Goal: Task Accomplishment & Management: Manage account settings

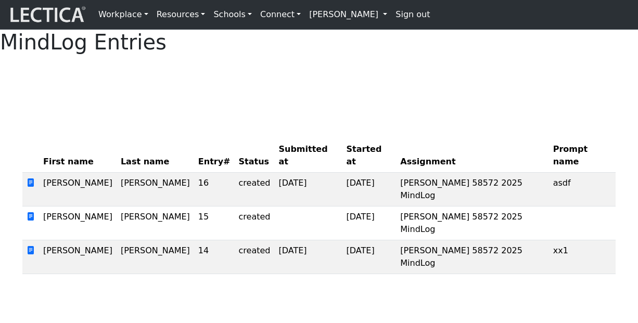
click at [338, 16] on link "[PERSON_NAME]" at bounding box center [348, 14] width 86 height 21
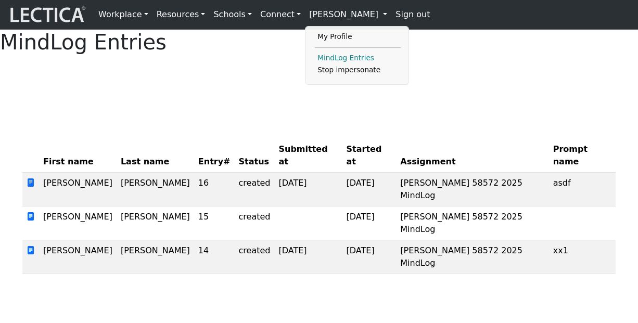
click at [342, 57] on link "MindLog Entries" at bounding box center [358, 58] width 86 height 12
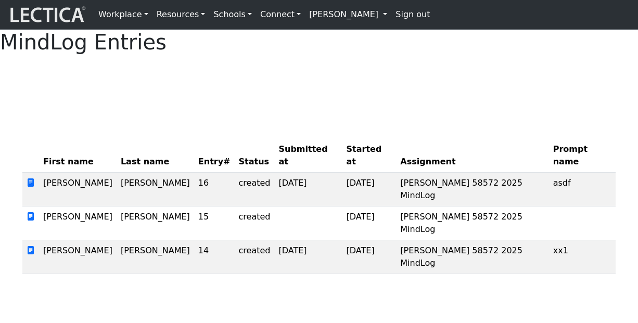
click at [193, 124] on div "MindLog Entries First name Last name Entry# Status Submitted at Started at Assi…" at bounding box center [319, 156] width 638 height 253
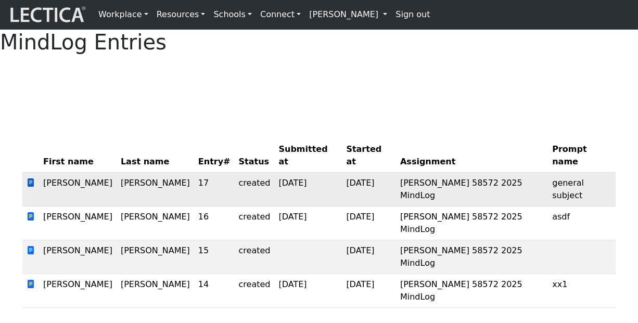
click at [32, 188] on span at bounding box center [31, 183] width 8 height 10
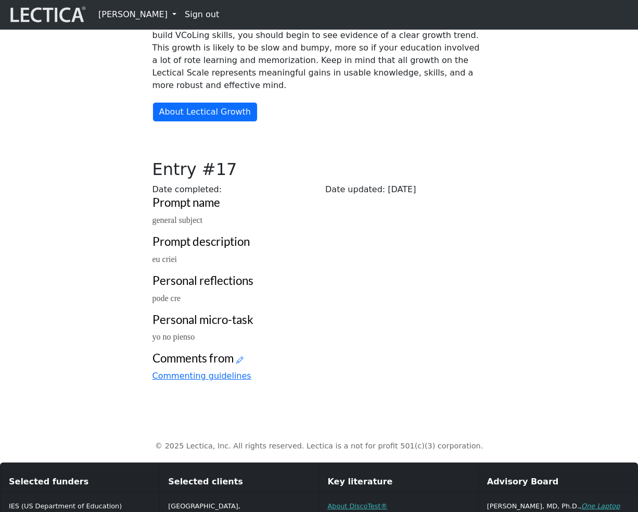
scroll to position [216, 0]
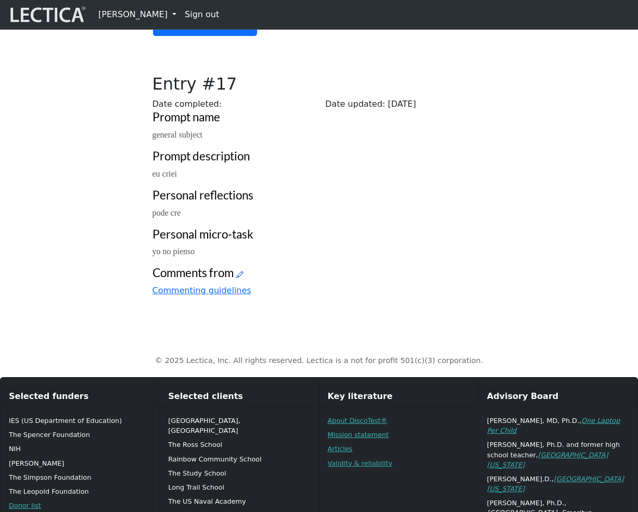
click at [243, 279] on icon at bounding box center [239, 274] width 7 height 9
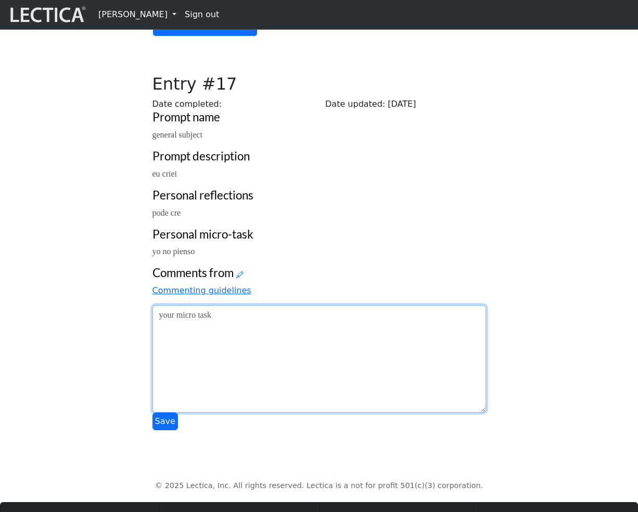
click at [281, 412] on textarea at bounding box center [320, 358] width 334 height 107
type textarea "maledeto"
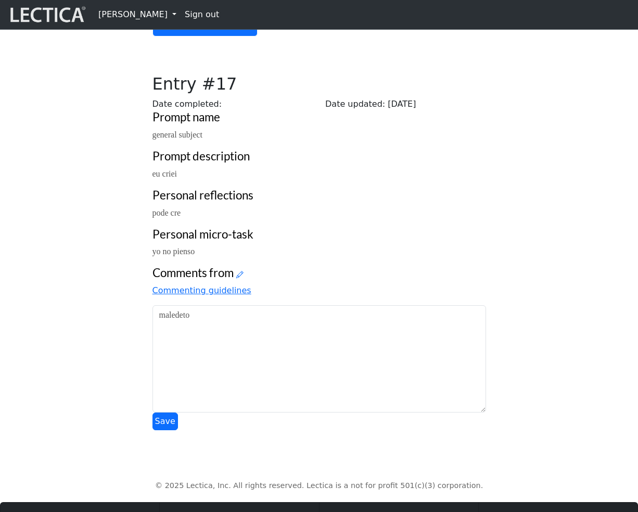
click at [95, 430] on div "Your growth chart Once you have received a Lectical™ Score in MindLog, your gro…" at bounding box center [319, 151] width 594 height 558
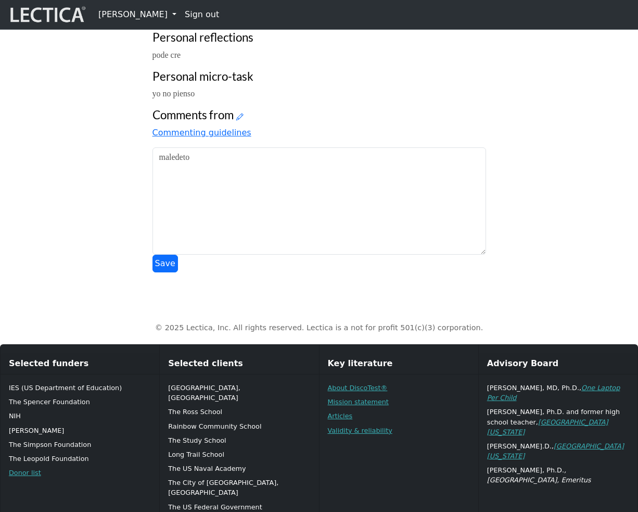
scroll to position [444, 0]
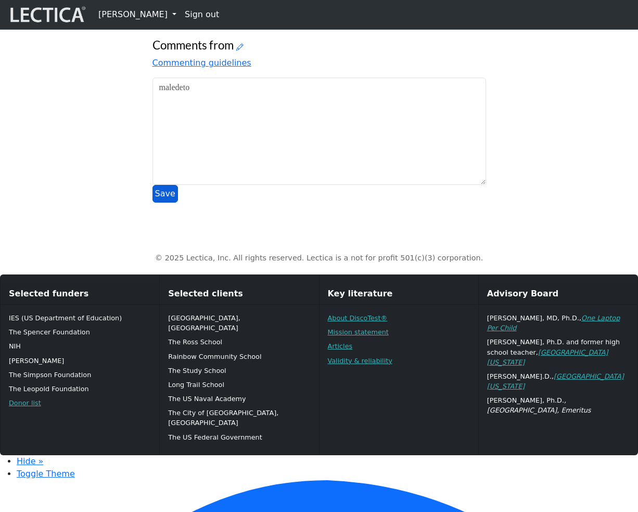
click at [162, 203] on button "Save" at bounding box center [166, 194] width 26 height 18
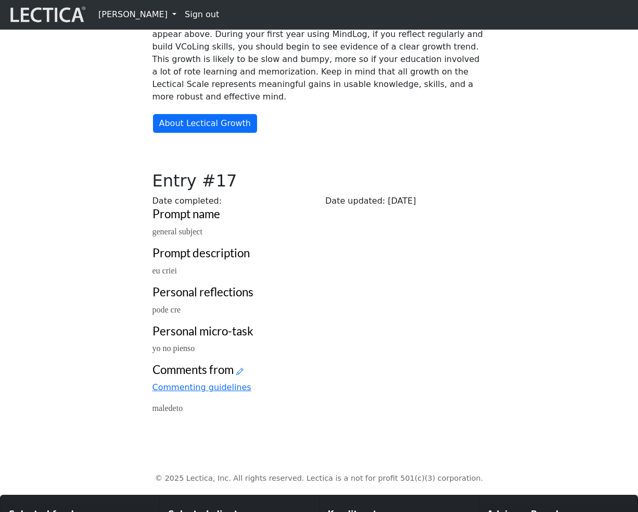
scroll to position [0, 0]
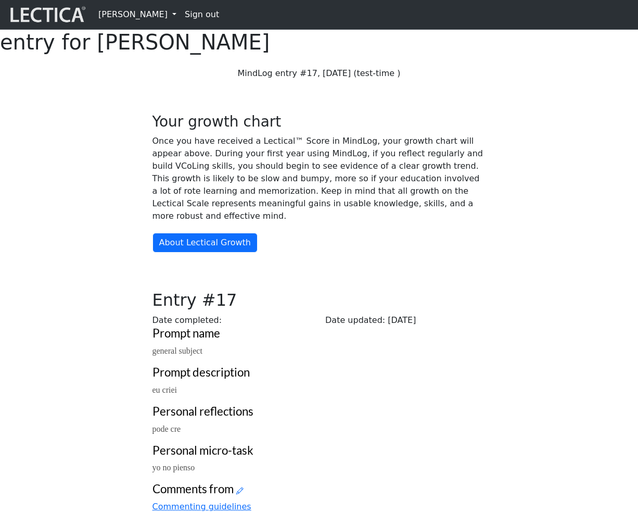
click at [150, 14] on link "[PERSON_NAME]" at bounding box center [137, 14] width 86 height 21
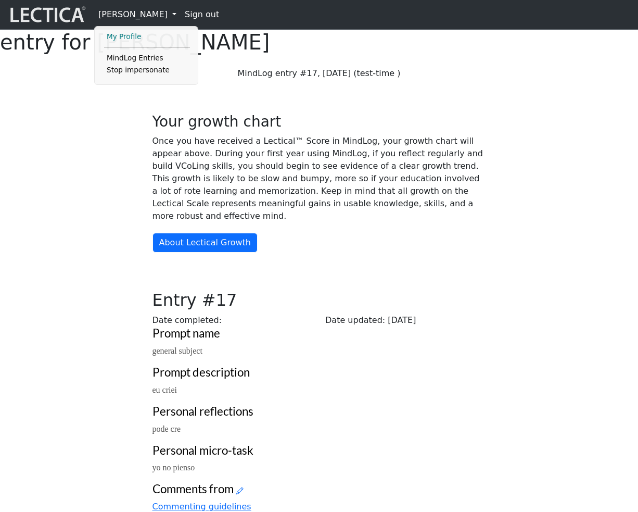
click at [130, 36] on link "My Profile" at bounding box center [147, 37] width 86 height 12
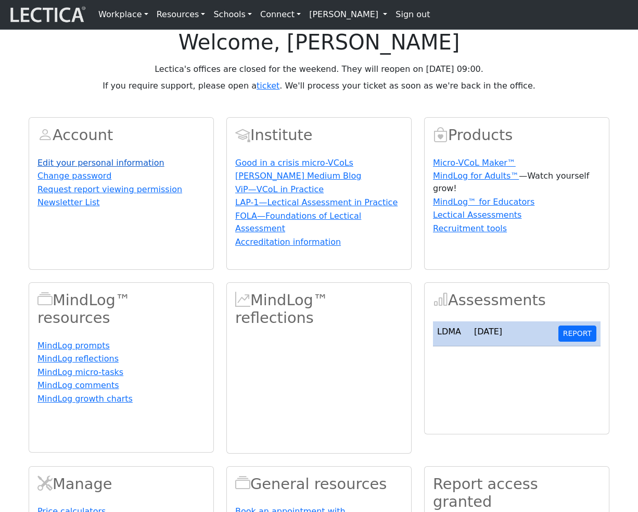
click at [105, 168] on link "Edit your personal information" at bounding box center [100, 163] width 127 height 10
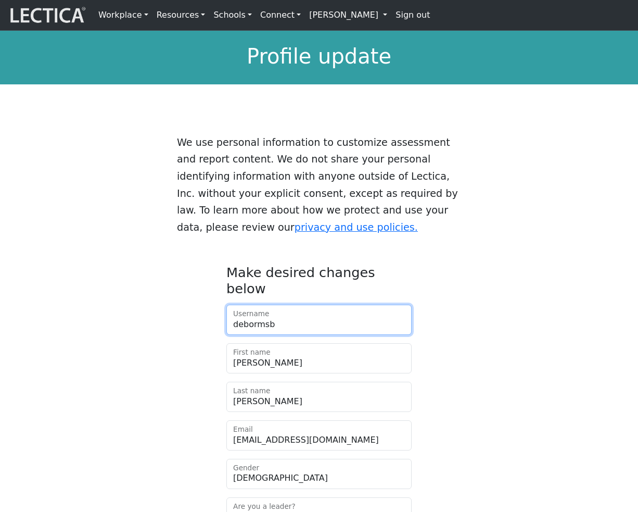
click at [275, 305] on input "debormsb" at bounding box center [318, 320] width 185 height 30
